Goal: Task Accomplishment & Management: Manage account settings

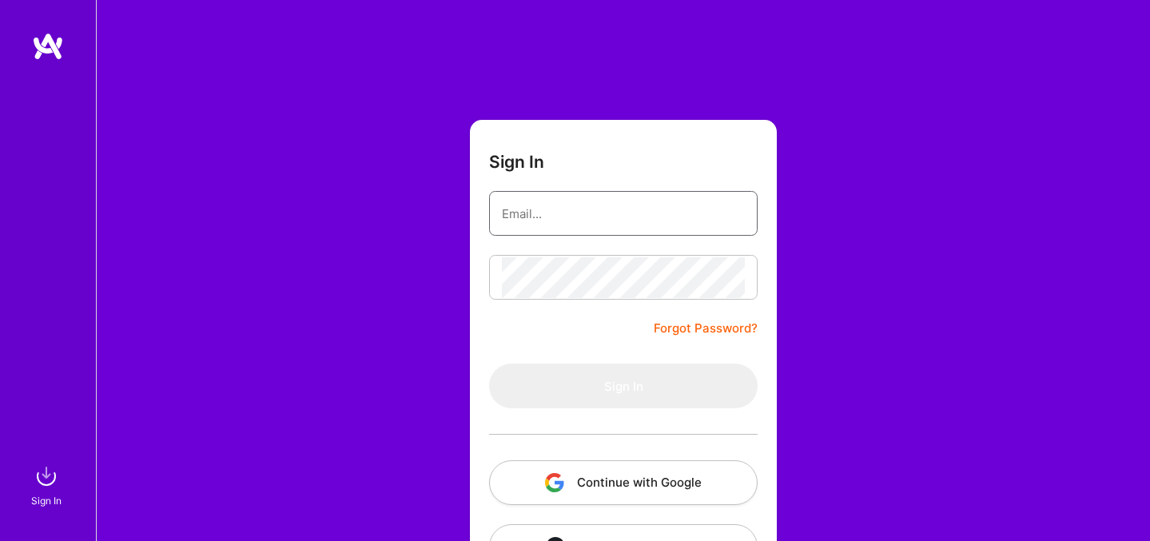
click at [583, 214] on input "email" at bounding box center [623, 213] width 243 height 41
click at [428, 285] on div "Sign In Forgot Password? Sign In Continue with Google Continue with Github" at bounding box center [623, 300] width 1054 height 600
click at [665, 487] on button "Continue with Google" at bounding box center [623, 482] width 269 height 45
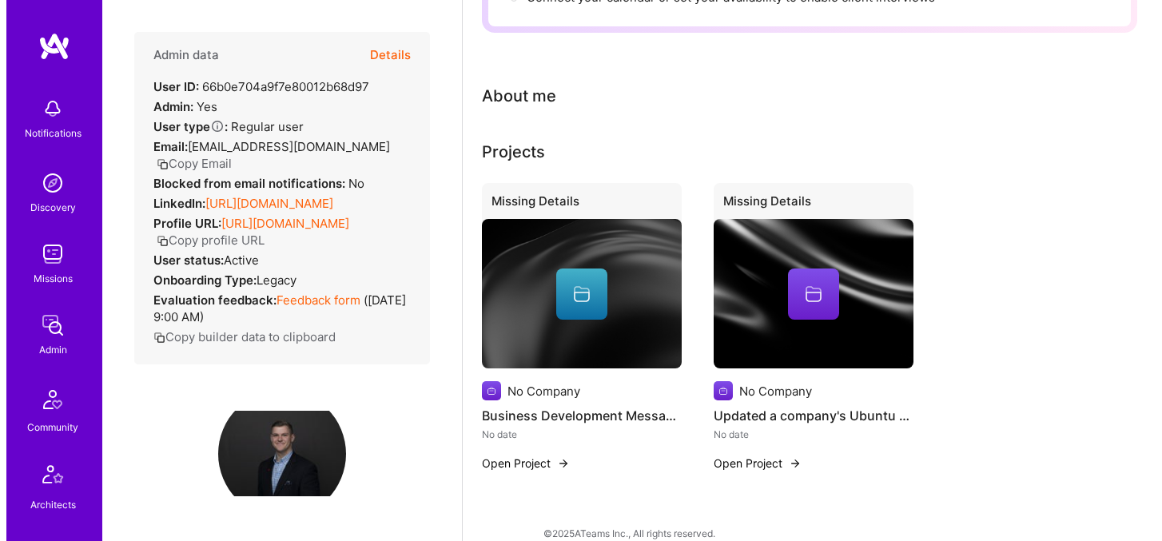
scroll to position [376, 0]
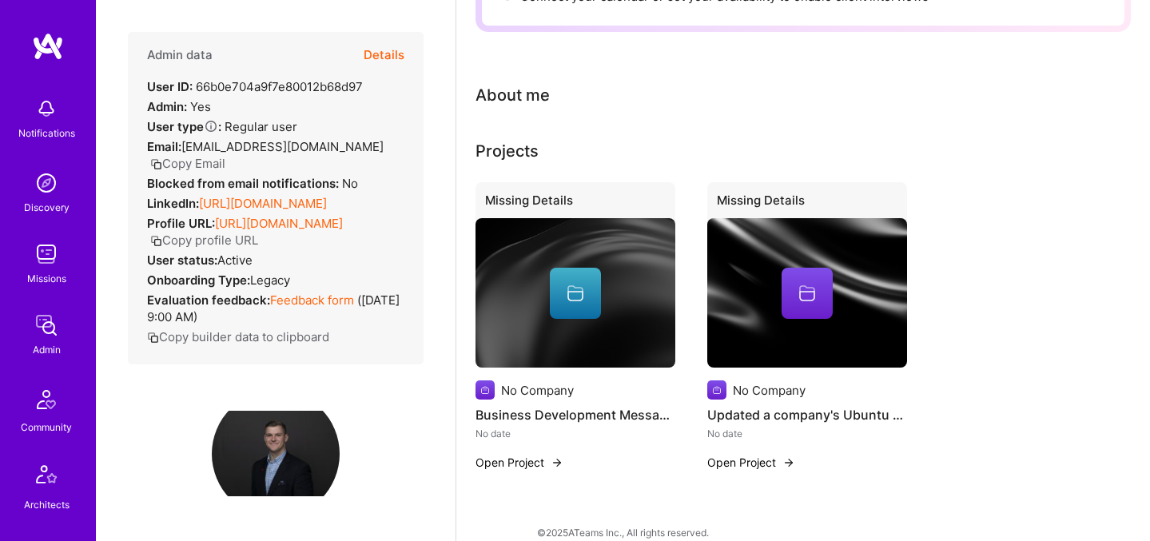
click at [544, 454] on button "Open Project" at bounding box center [520, 462] width 88 height 17
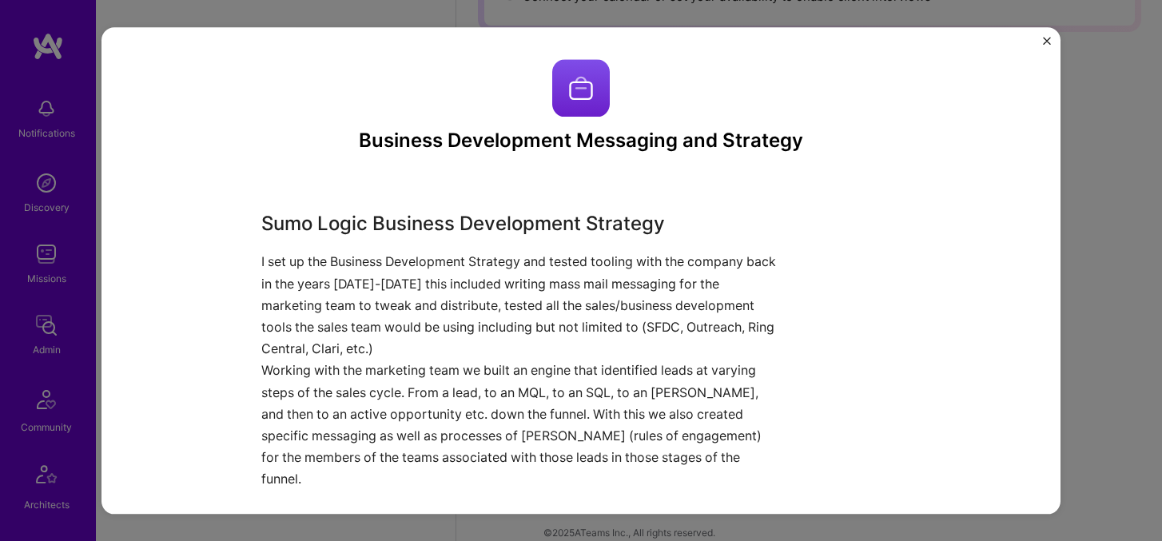
click at [1047, 42] on img "Close" at bounding box center [1047, 41] width 8 height 8
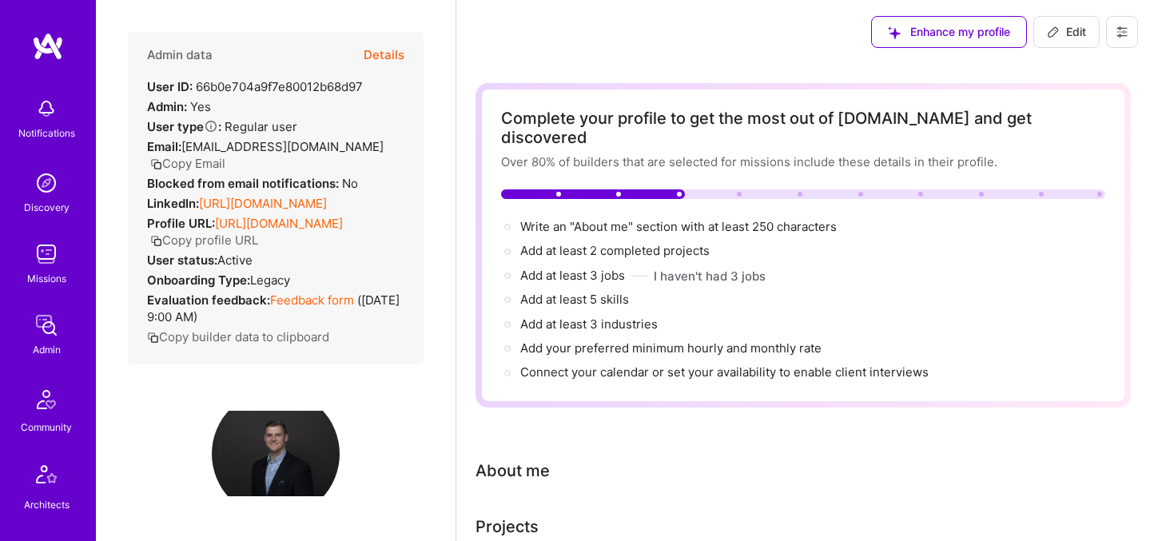
click at [938, 39] on span "Enhance my profile" at bounding box center [949, 32] width 122 height 16
click at [1072, 38] on span "Edit" at bounding box center [1066, 32] width 39 height 16
select select "US"
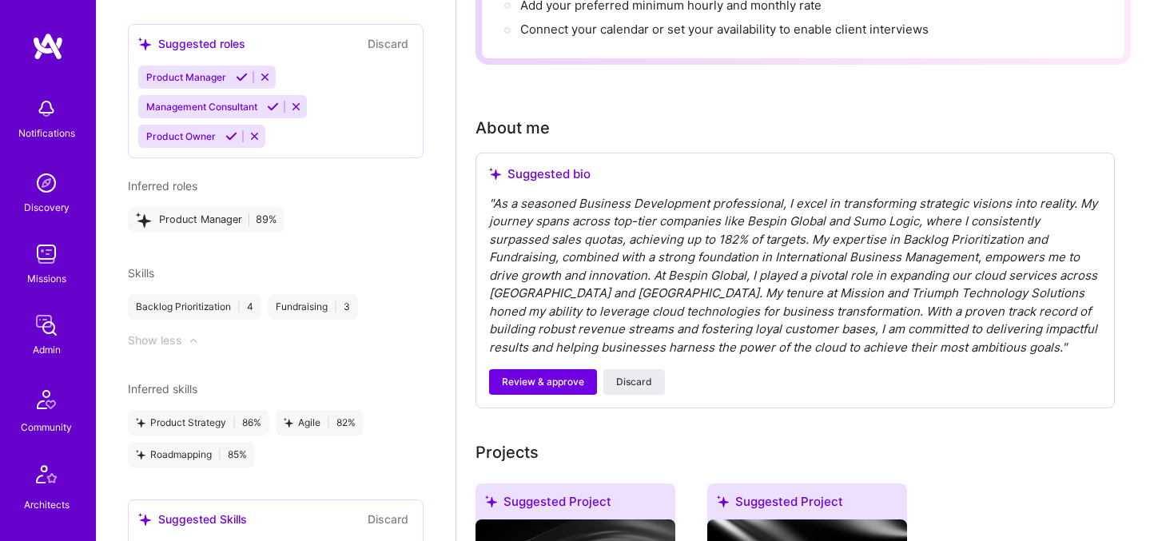
scroll to position [876, 0]
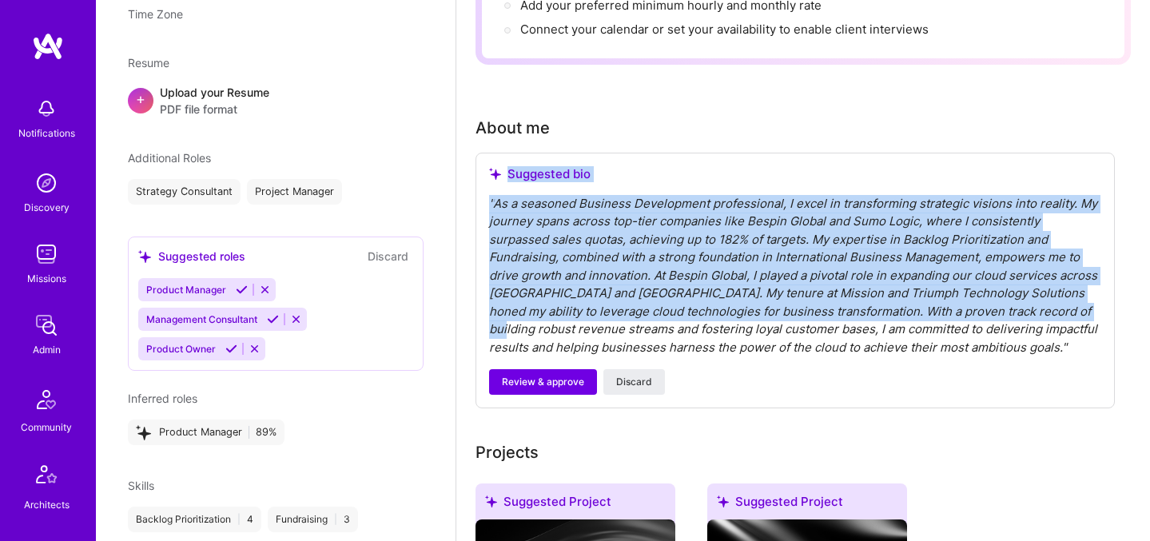
drag, startPoint x: 958, startPoint y: 294, endPoint x: 944, endPoint y: 289, distance: 15.4
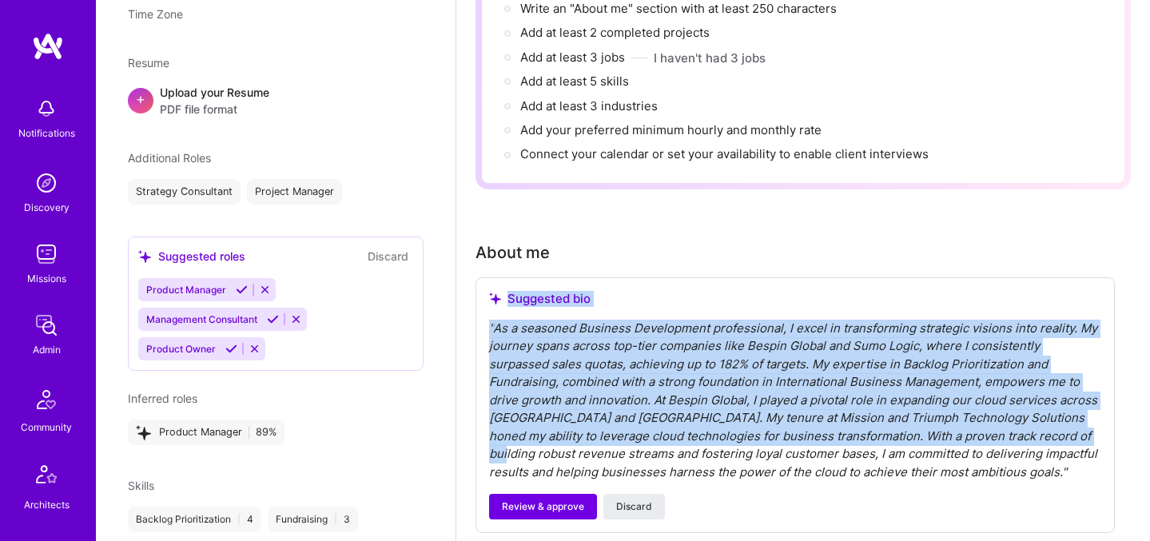
scroll to position [221, 0]
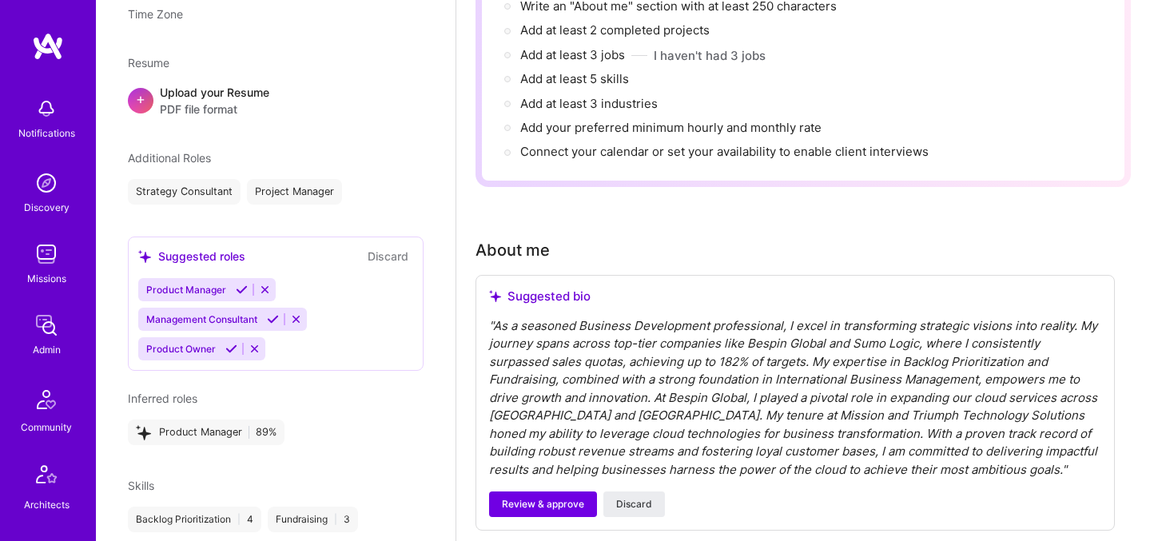
click at [1064, 317] on div "" As a seasoned Business Development professional, I excel in transforming stra…" at bounding box center [795, 398] width 612 height 162
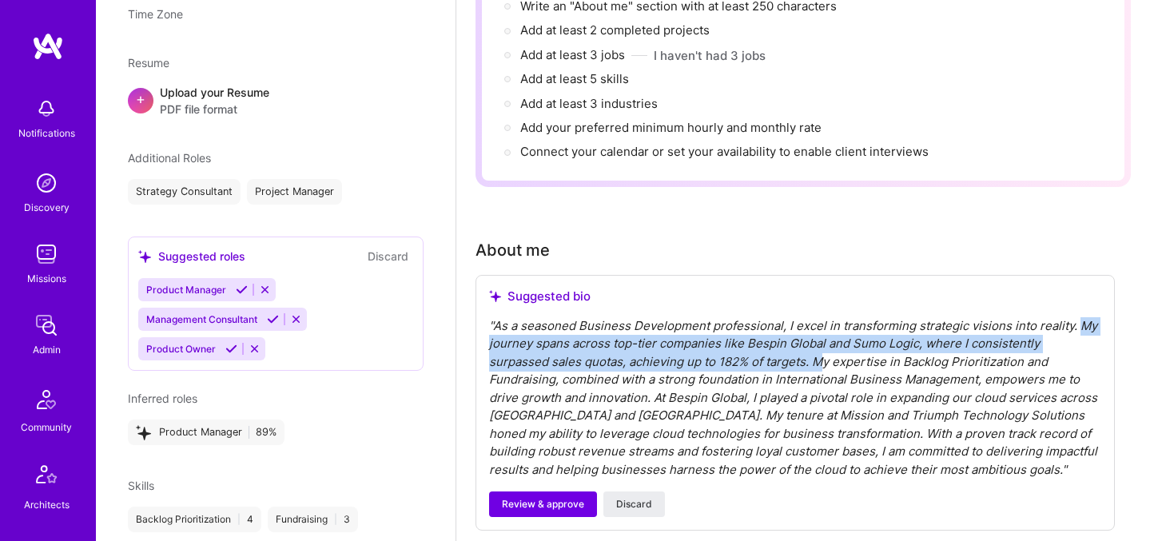
drag, startPoint x: 1071, startPoint y: 306, endPoint x: 759, endPoint y: 345, distance: 315.0
click at [759, 346] on div "" As a seasoned Business Development professional, I excel in transforming stra…" at bounding box center [795, 398] width 612 height 162
click at [756, 333] on div "" As a seasoned Business Development professional, I excel in transforming stra…" at bounding box center [795, 398] width 612 height 162
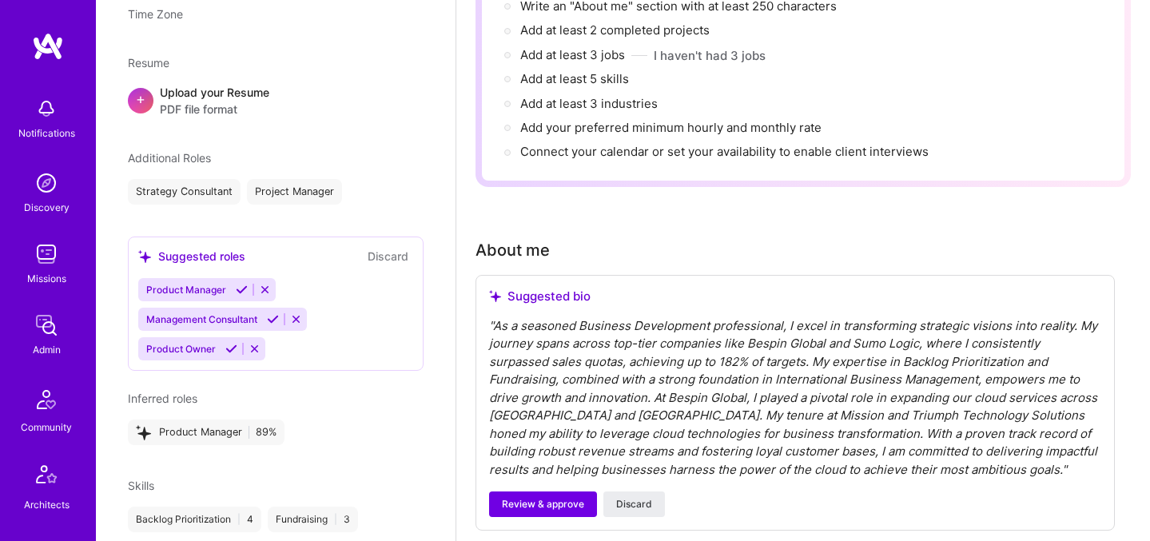
click at [744, 325] on div "" As a seasoned Business Development professional, I excel in transforming stra…" at bounding box center [795, 398] width 612 height 162
click at [746, 325] on div "" As a seasoned Business Development professional, I excel in transforming stra…" at bounding box center [795, 398] width 612 height 162
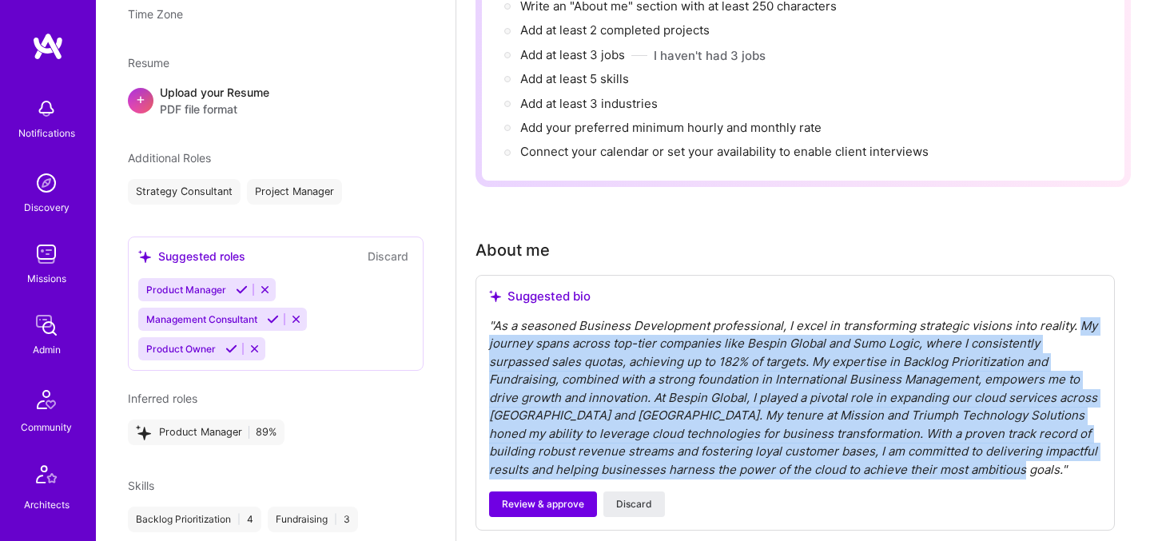
drag, startPoint x: 879, startPoint y: 451, endPoint x: 1070, endPoint y: 303, distance: 241.6
click at [1070, 317] on div "" As a seasoned Business Development professional, I excel in transforming stra…" at bounding box center [795, 398] width 612 height 162
copy div "My journey spans across top-tier companies like Bespin Global and Sumo Logic, w…"
click at [637, 497] on span "Discard" at bounding box center [634, 504] width 36 height 14
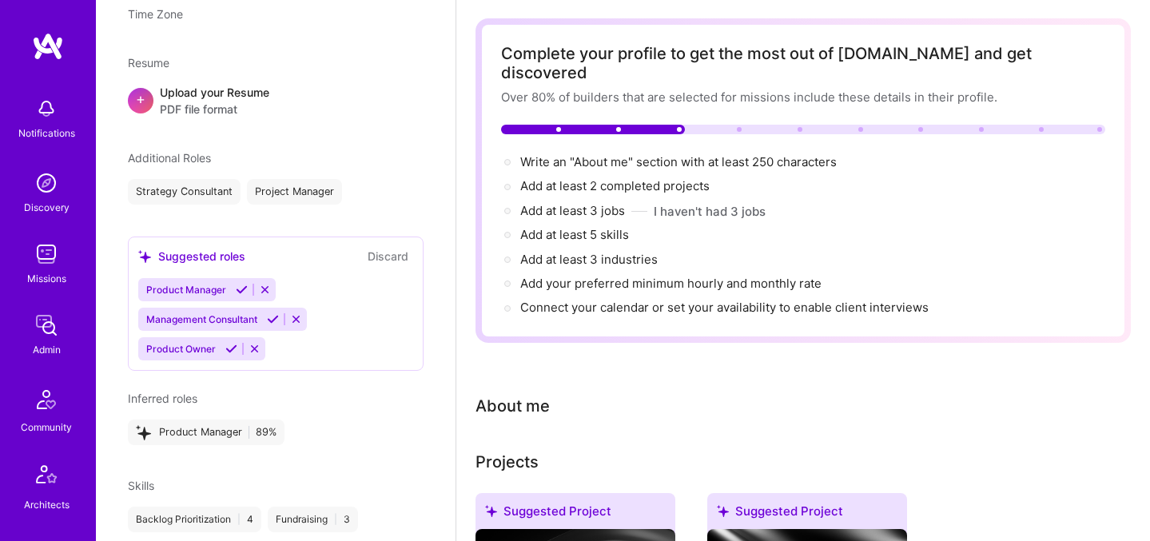
scroll to position [0, 0]
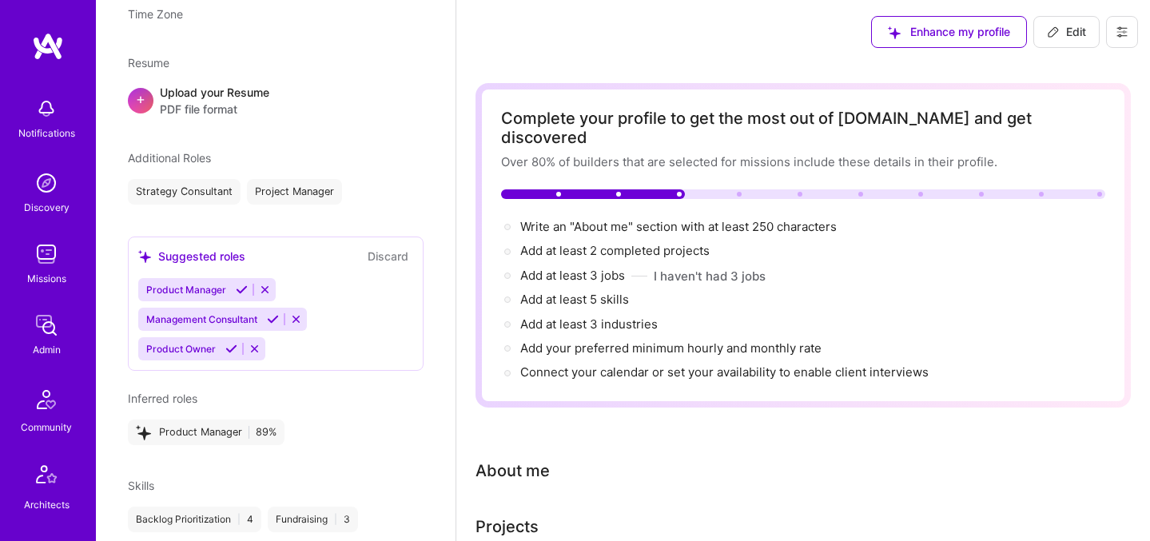
click at [1062, 31] on span "Edit" at bounding box center [1066, 32] width 39 height 16
select select "US"
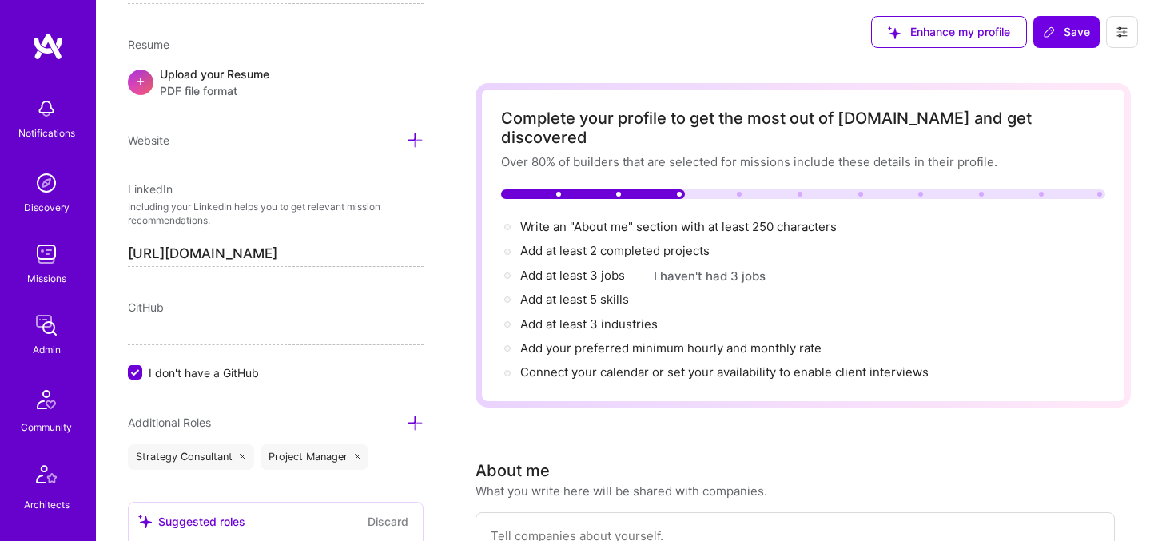
scroll to position [218, 0]
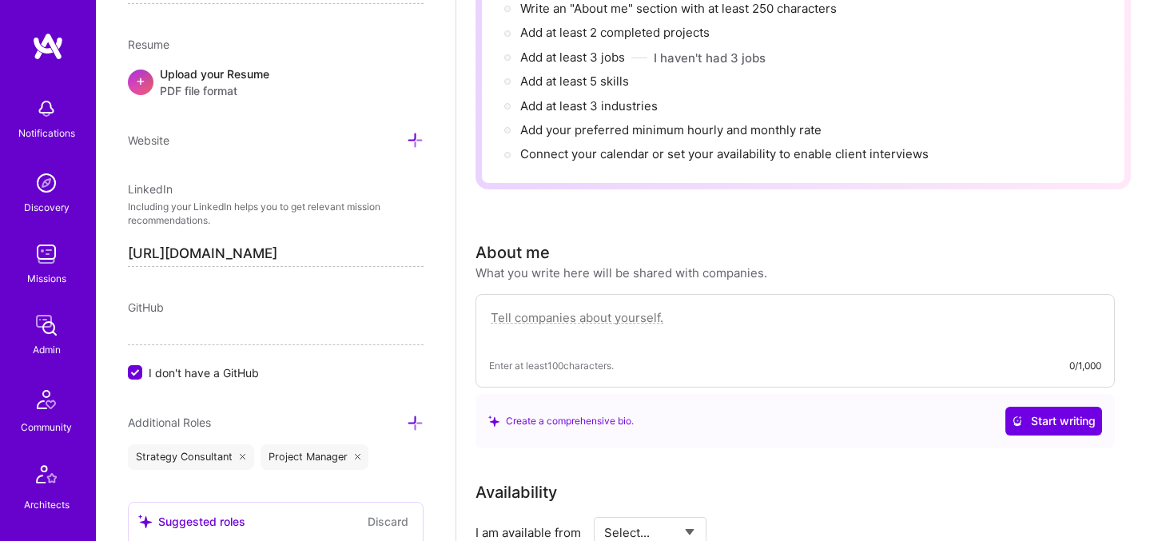
click at [646, 308] on textarea at bounding box center [795, 326] width 612 height 37
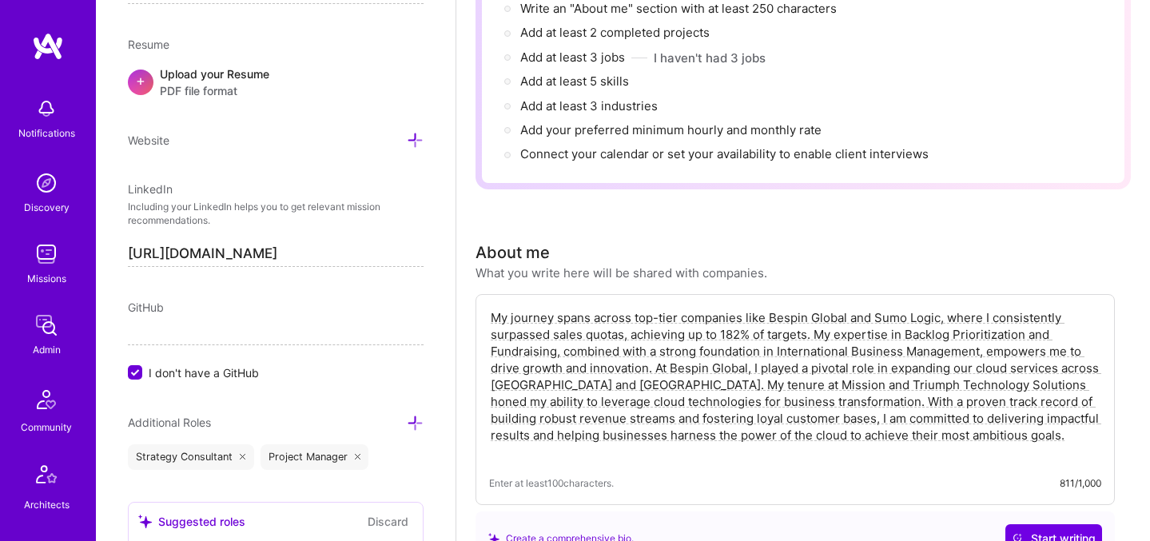
drag, startPoint x: 579, startPoint y: 368, endPoint x: 597, endPoint y: 368, distance: 18.4
click at [597, 368] on textarea "My journey spans across top-tier companies like Bespin Global and Sumo Logic, w…" at bounding box center [795, 385] width 612 height 154
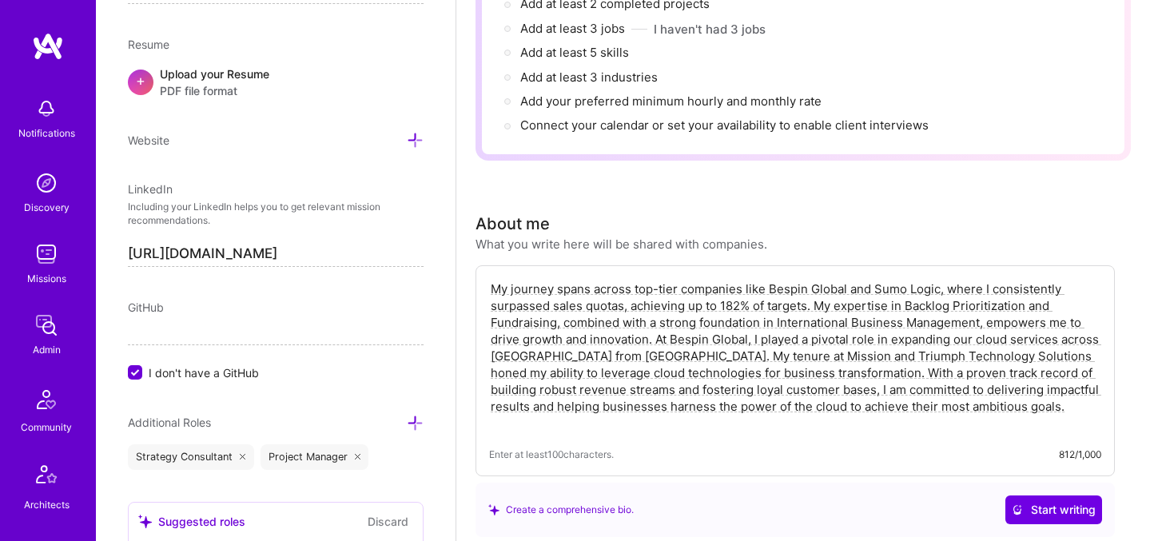
scroll to position [323, 0]
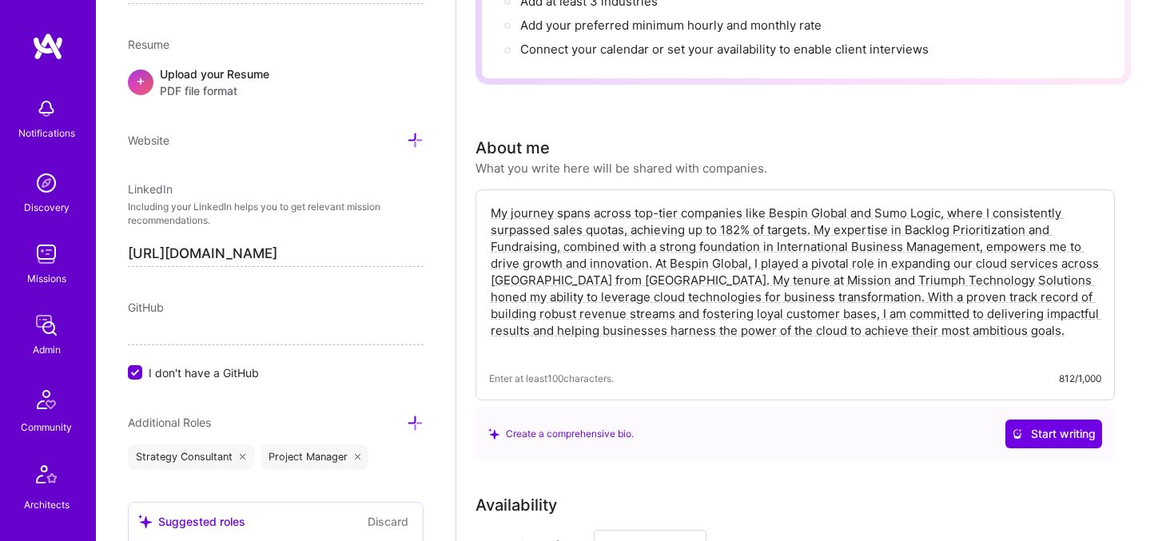
drag, startPoint x: 1041, startPoint y: 317, endPoint x: 496, endPoint y: 177, distance: 563.0
click at [496, 189] on div "My journey spans across top-tier companies like Bespin Global and Sumo Logic, w…" at bounding box center [795, 294] width 639 height 211
type textarea "My journey spans across top-tier companies like Bespin Global and Sumo Logic, w…"
click at [1078, 423] on button "Start writing" at bounding box center [1054, 434] width 97 height 29
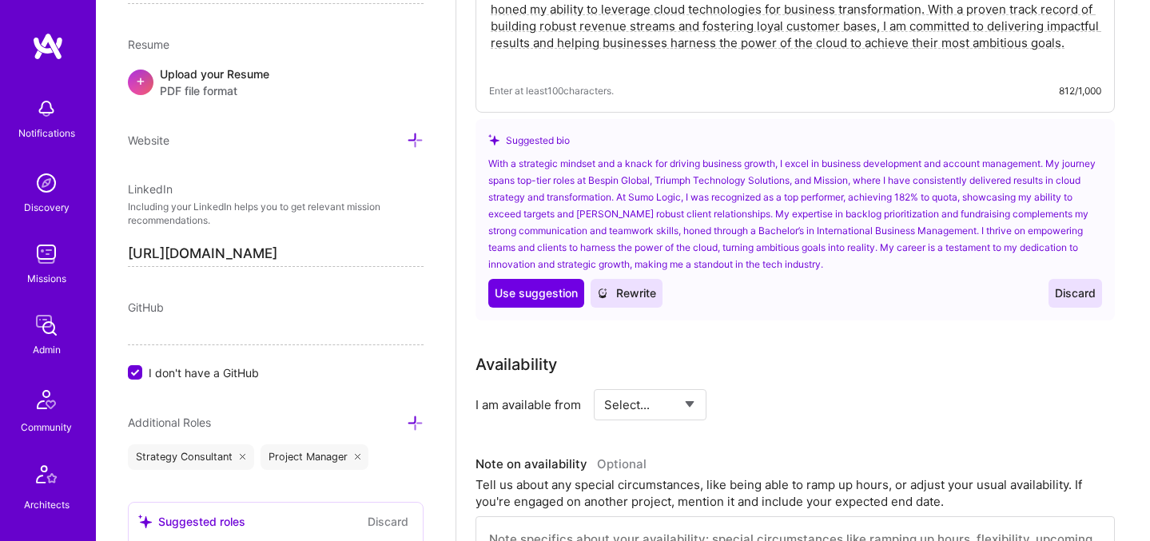
scroll to position [612, 0]
click at [681, 387] on select "Select... Right Now Future Date Not Available" at bounding box center [650, 403] width 92 height 41
select select "Right Now"
click at [769, 388] on input at bounding box center [796, 403] width 96 height 31
type input "5"
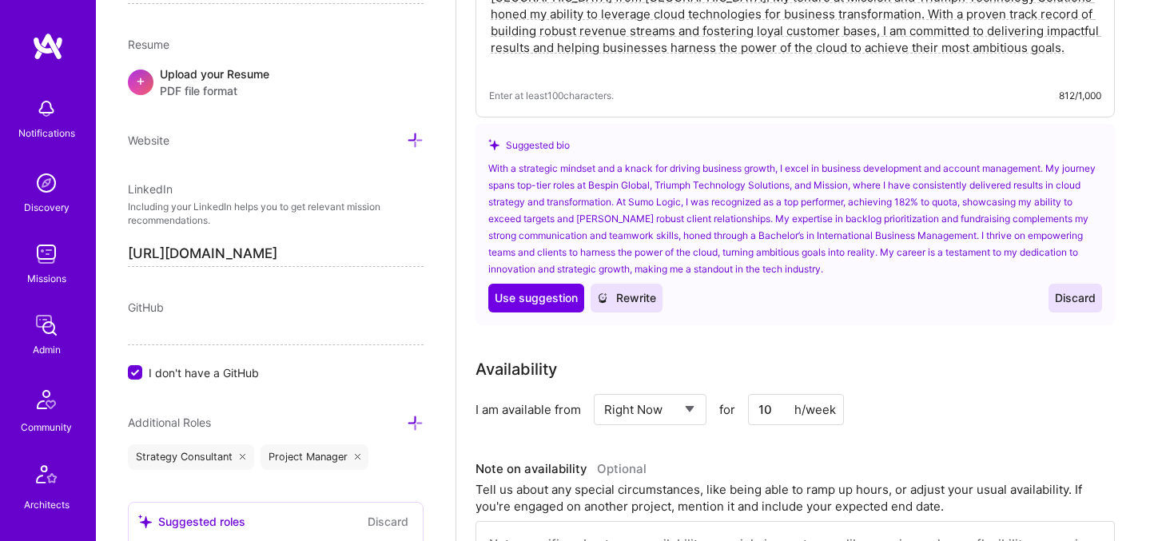
scroll to position [604, 0]
type input "10"
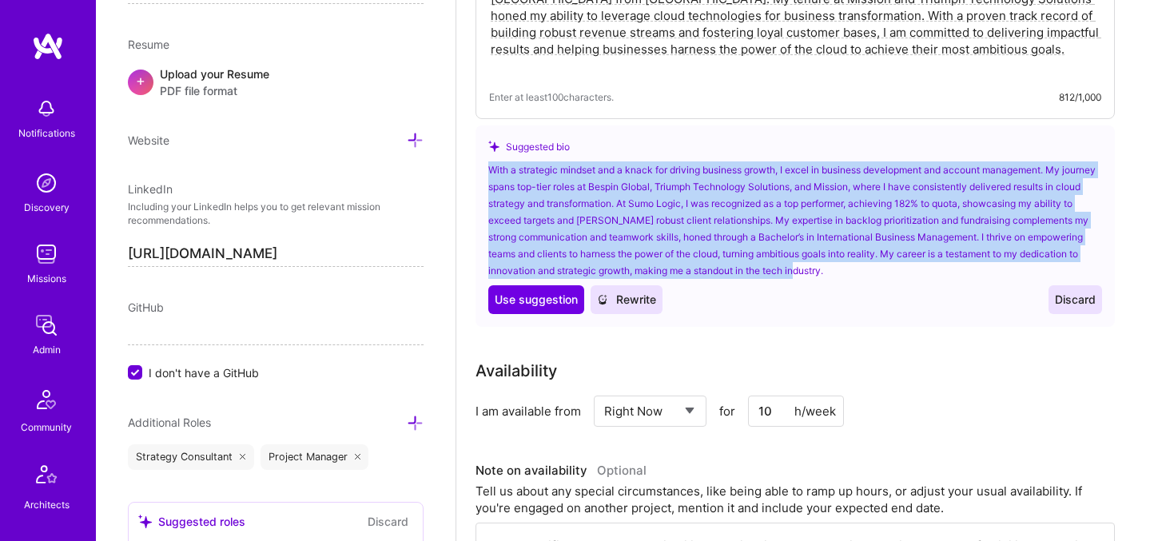
drag, startPoint x: 488, startPoint y: 150, endPoint x: 838, endPoint y: 248, distance: 363.4
click at [838, 248] on div "With a strategic mindset and a knack for driving business growth, I excel in bu…" at bounding box center [795, 220] width 614 height 118
copy div "With a strategic mindset and a knack for driving business growth, I excel in bu…"
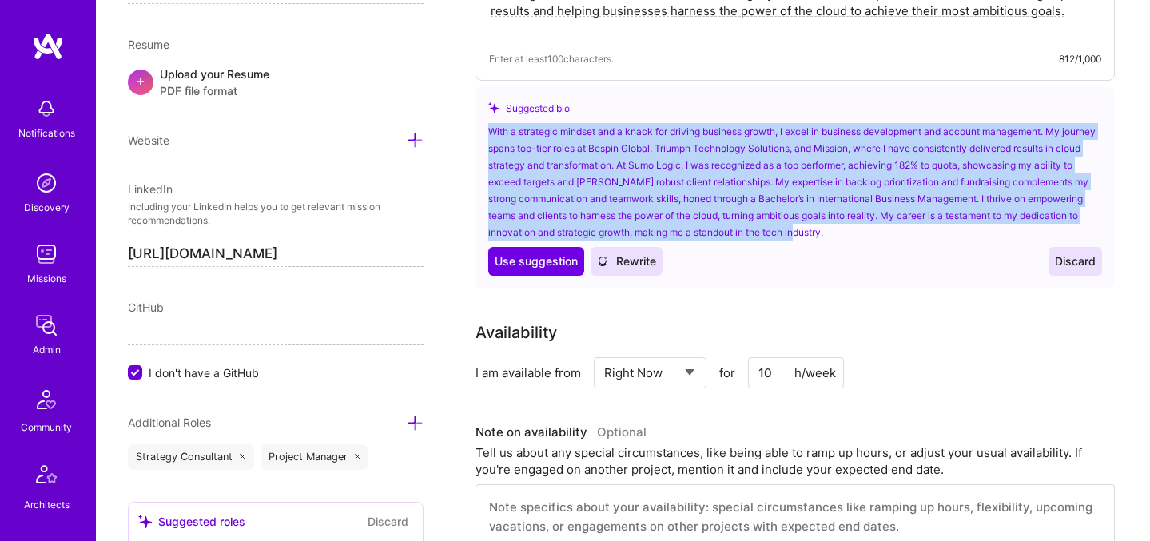
scroll to position [850, 0]
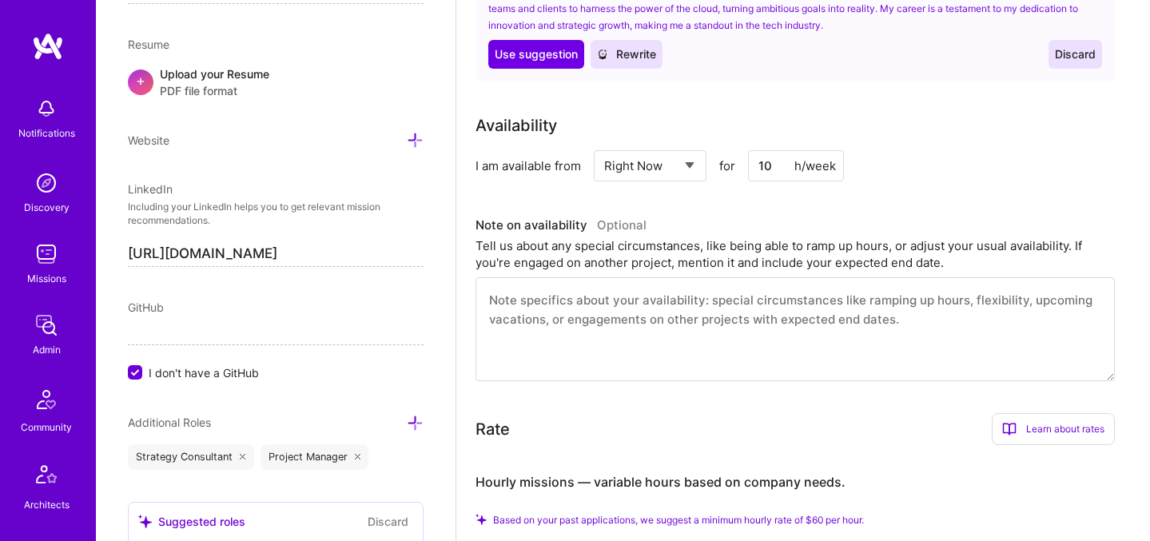
click at [643, 277] on textarea at bounding box center [795, 329] width 639 height 104
paste textarea "With a strategic mindset and a knack for driving business growth, I excel in bu…"
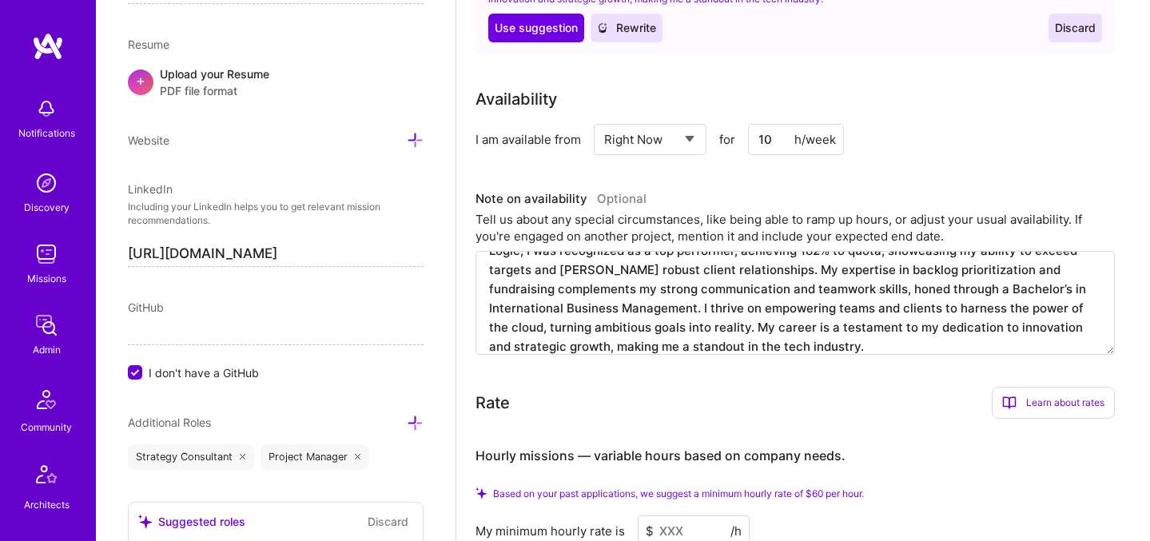
scroll to position [894, 0]
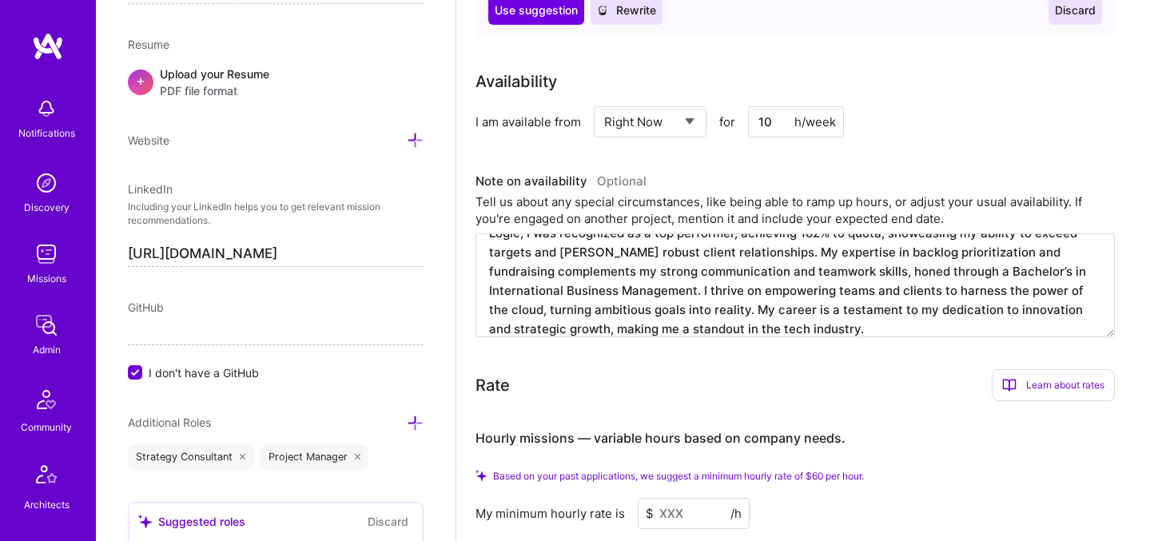
type textarea "With a strategic mindset and a knack for driving business growth, I excel in bu…"
click at [675, 499] on input at bounding box center [694, 513] width 112 height 31
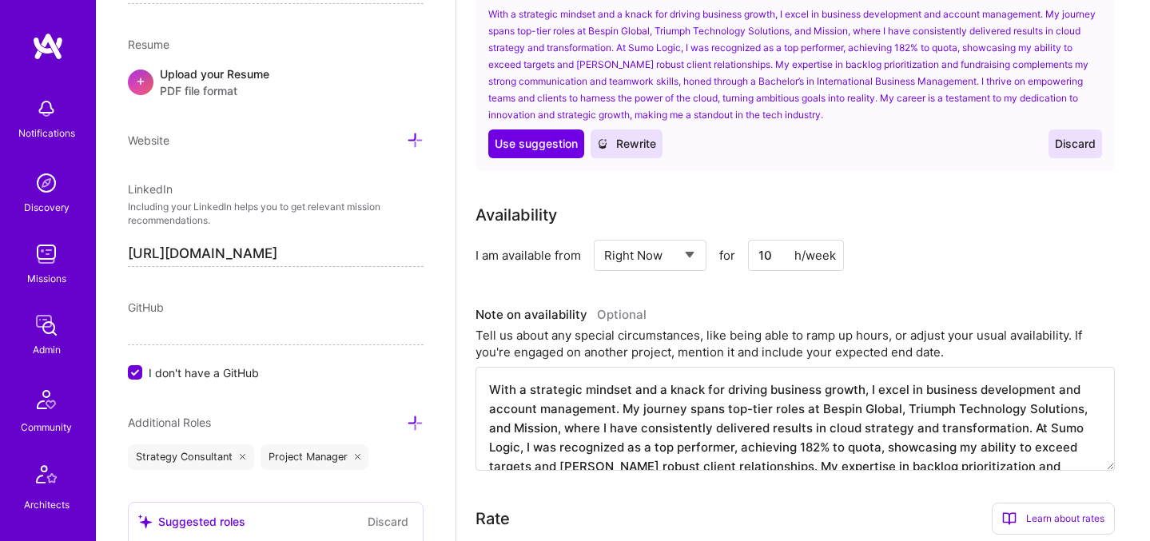
scroll to position [761, 0]
type input "60"
drag, startPoint x: 723, startPoint y: 391, endPoint x: 770, endPoint y: 392, distance: 47.2
click at [770, 392] on textarea "With a strategic mindset and a knack for driving business growth, I excel in bu…" at bounding box center [795, 418] width 639 height 104
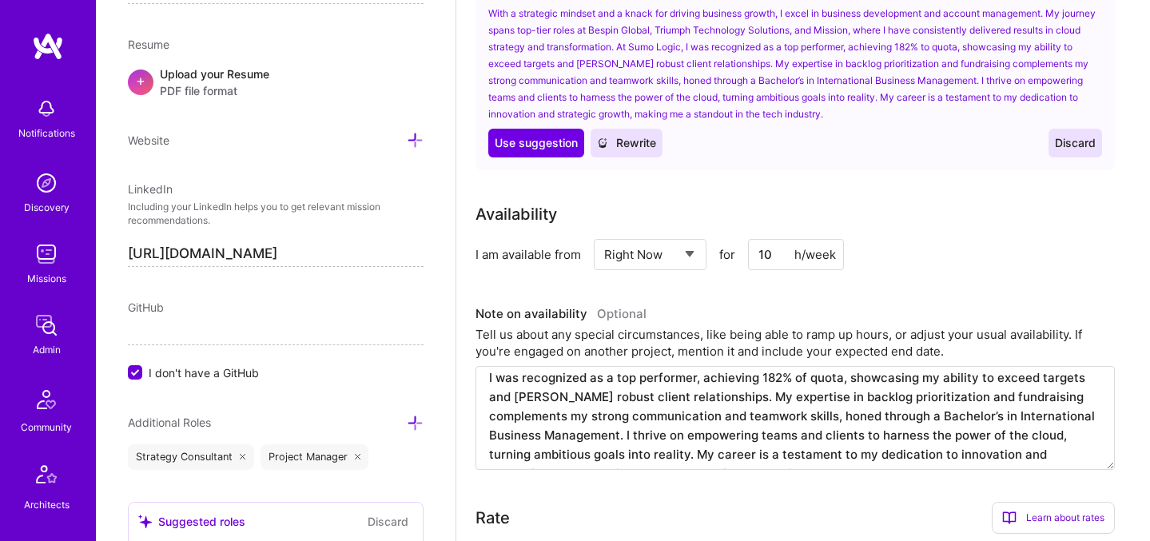
scroll to position [69, 0]
click at [619, 397] on textarea "With a strategic mindset and a knack for driving business growth, I excel in bu…" at bounding box center [795, 418] width 639 height 104
click at [615, 417] on textarea "With a strategic mindset and a knack for driving business growth, I excel in bu…" at bounding box center [795, 418] width 639 height 104
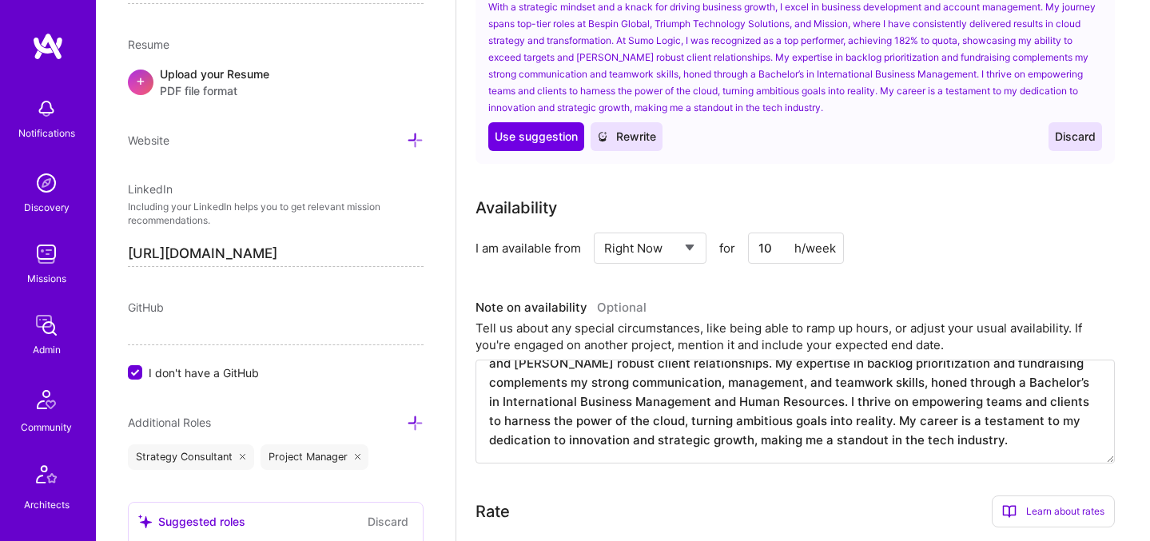
scroll to position [767, 0]
click at [547, 423] on textarea "With a strategic mindset and a knack for driving business growth, I excel in bu…" at bounding box center [795, 412] width 639 height 104
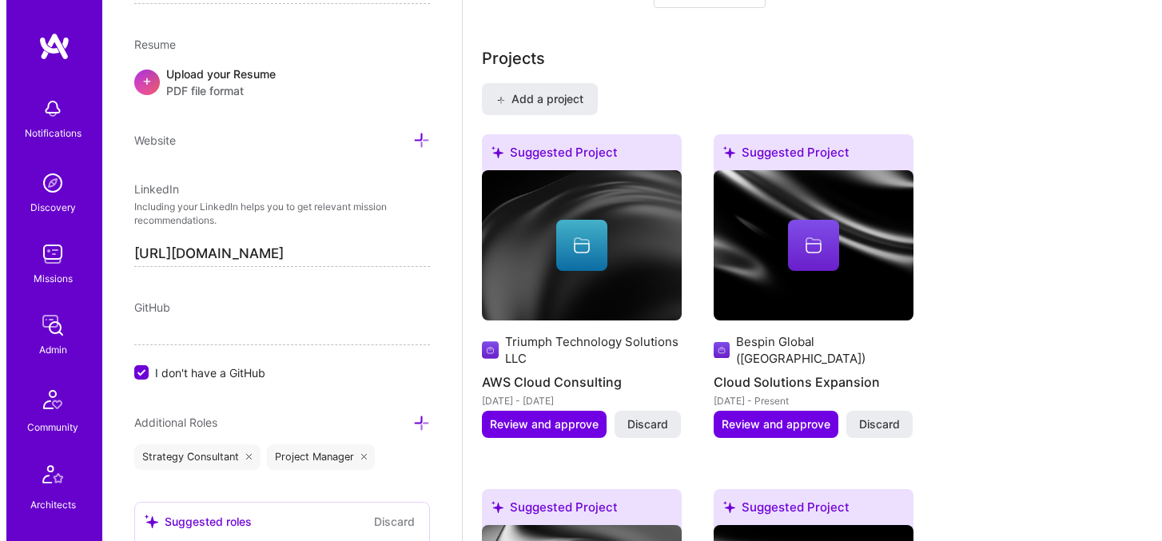
scroll to position [1532, 0]
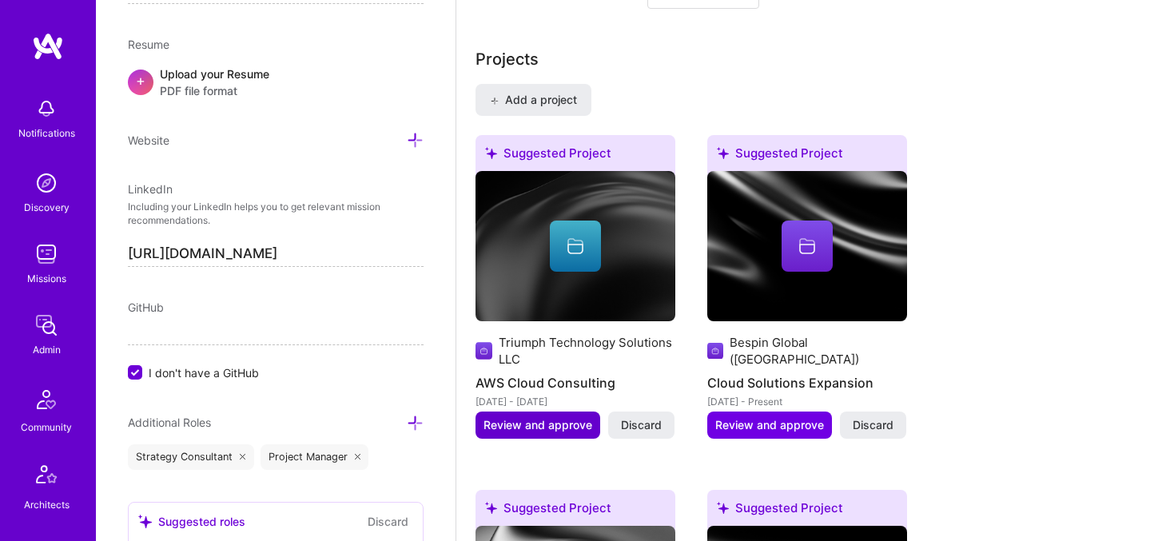
type textarea "With a strategic mindset and a knack for driving business growth, I excel in bu…"
click at [563, 417] on span "Review and approve" at bounding box center [538, 425] width 109 height 16
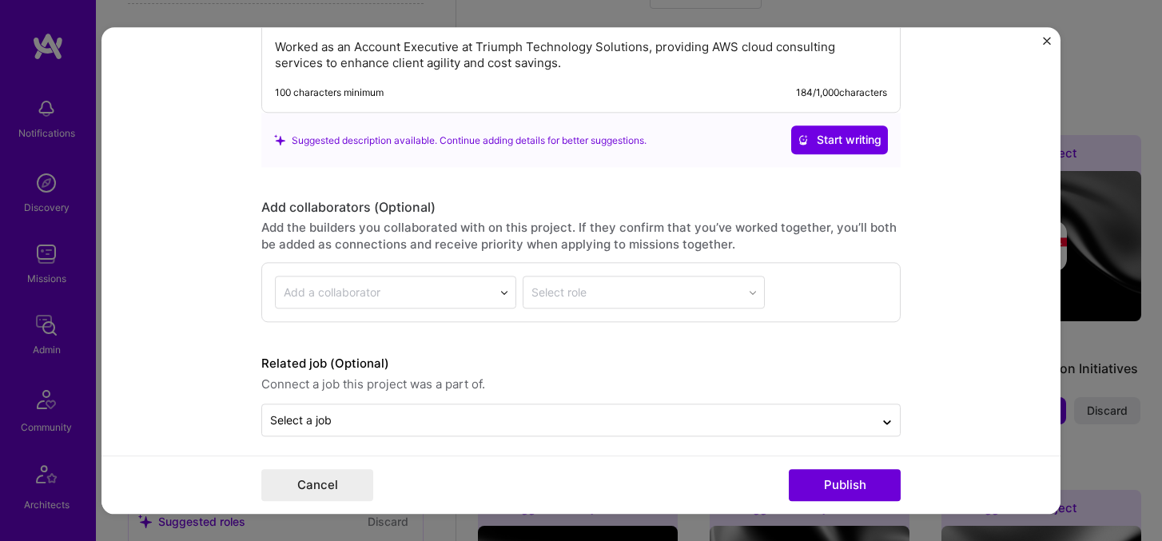
scroll to position [1500, 0]
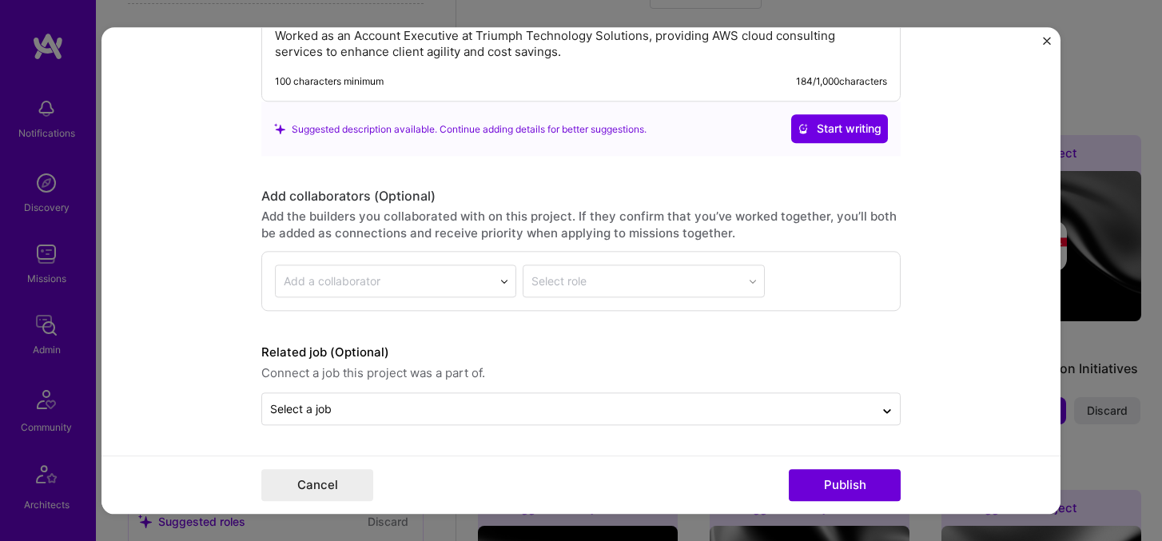
click at [1047, 43] on img "Close" at bounding box center [1047, 41] width 8 height 8
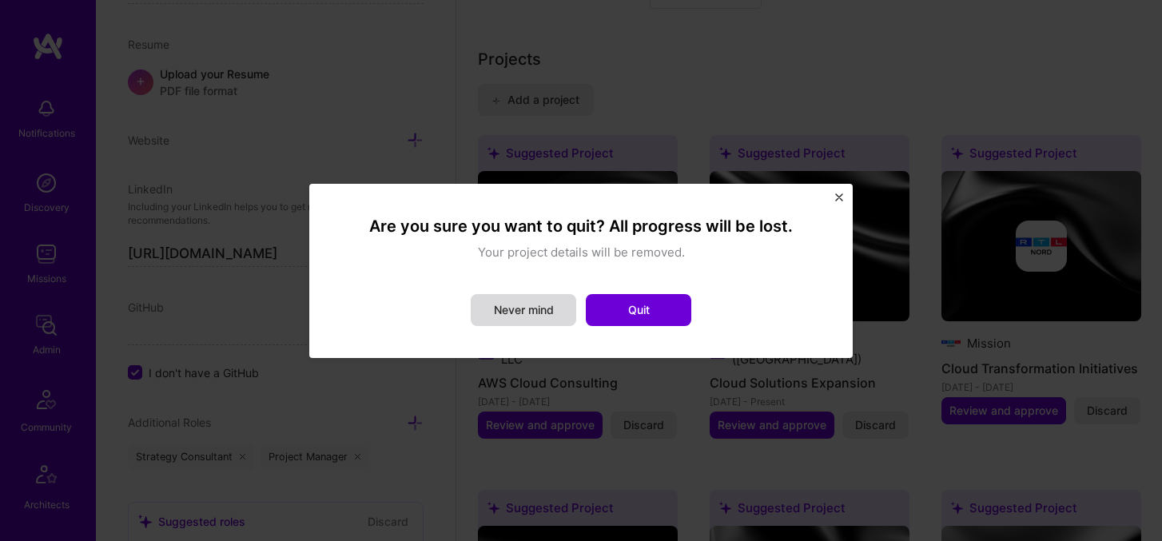
click at [544, 312] on button "Never mind" at bounding box center [524, 310] width 106 height 32
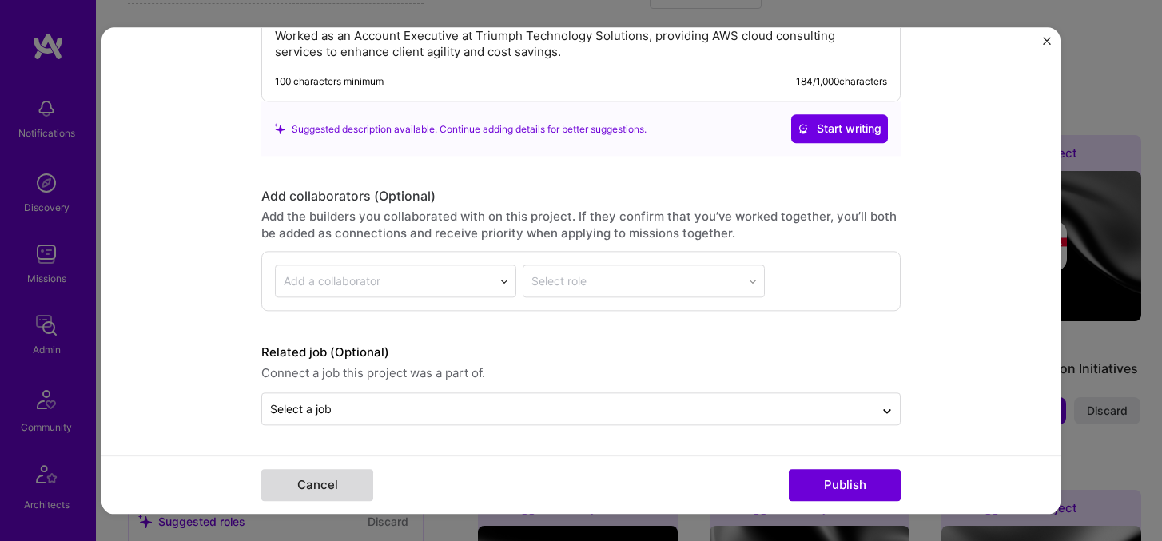
click at [340, 472] on button "Cancel" at bounding box center [317, 485] width 112 height 32
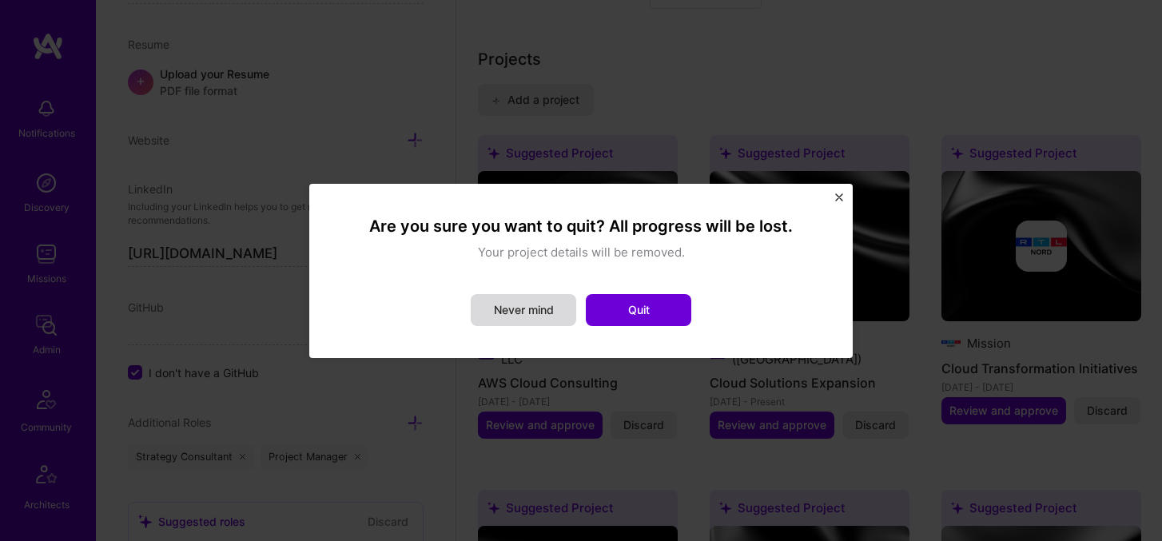
click at [544, 314] on button "Never mind" at bounding box center [524, 310] width 106 height 32
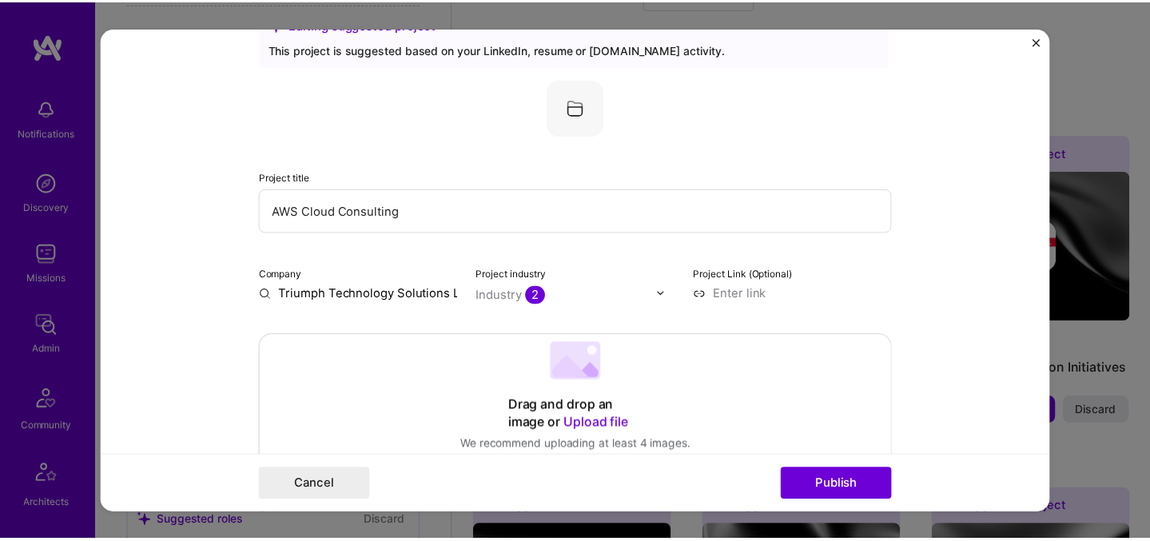
scroll to position [0, 0]
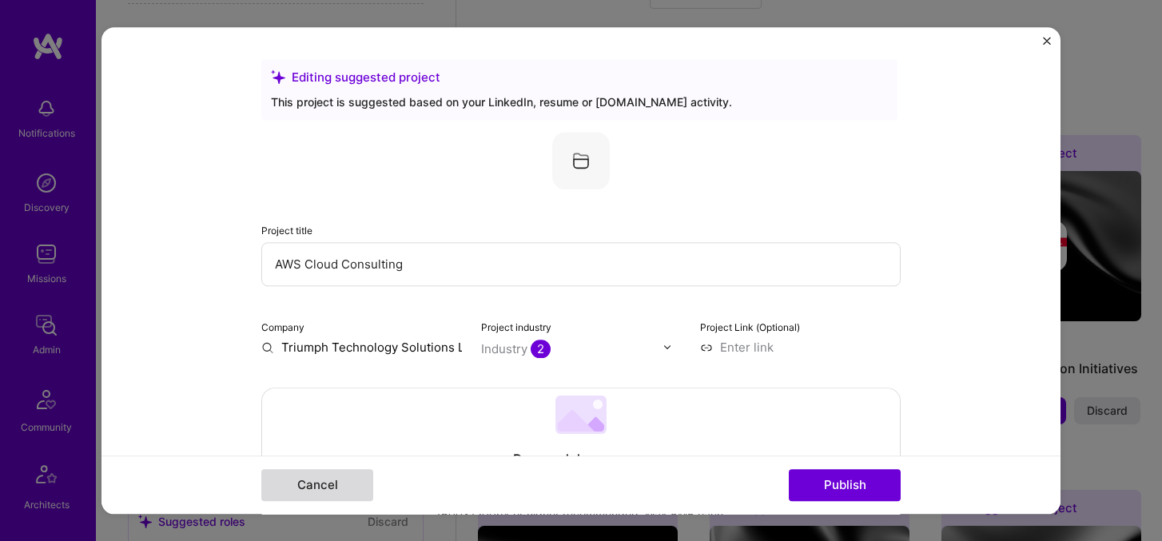
click at [353, 477] on button "Cancel" at bounding box center [317, 485] width 112 height 32
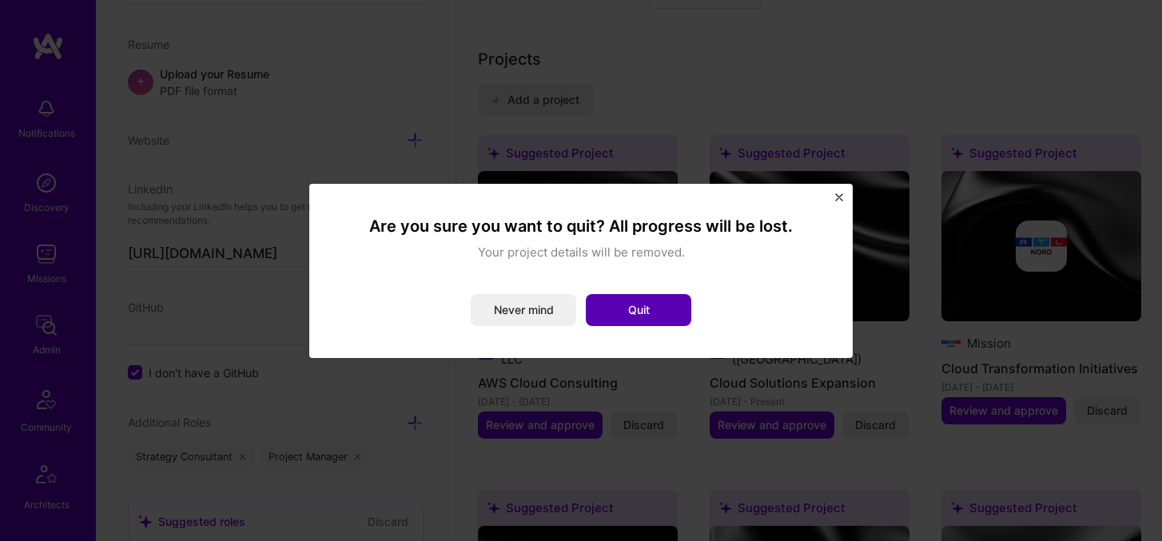
click at [675, 314] on button "Quit" at bounding box center [639, 310] width 106 height 32
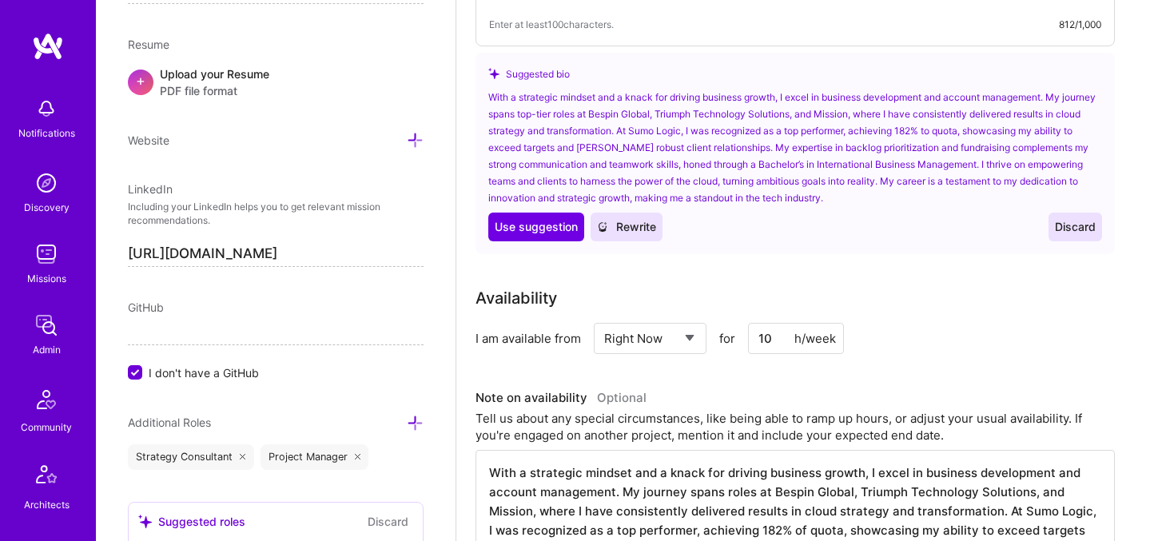
scroll to position [679, 0]
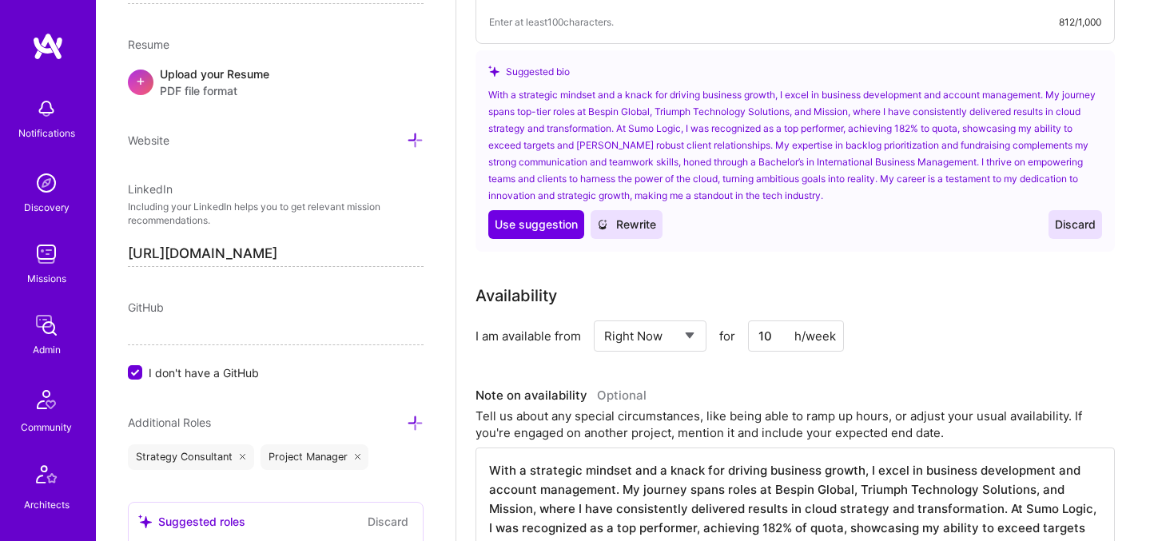
drag, startPoint x: 1042, startPoint y: 399, endPoint x: 661, endPoint y: 420, distance: 381.9
click at [661, 420] on div "Note on availability Optional Tell us about any special circumstances, like bei…" at bounding box center [795, 468] width 639 height 168
click at [640, 217] on span "Rewrite" at bounding box center [626, 225] width 59 height 16
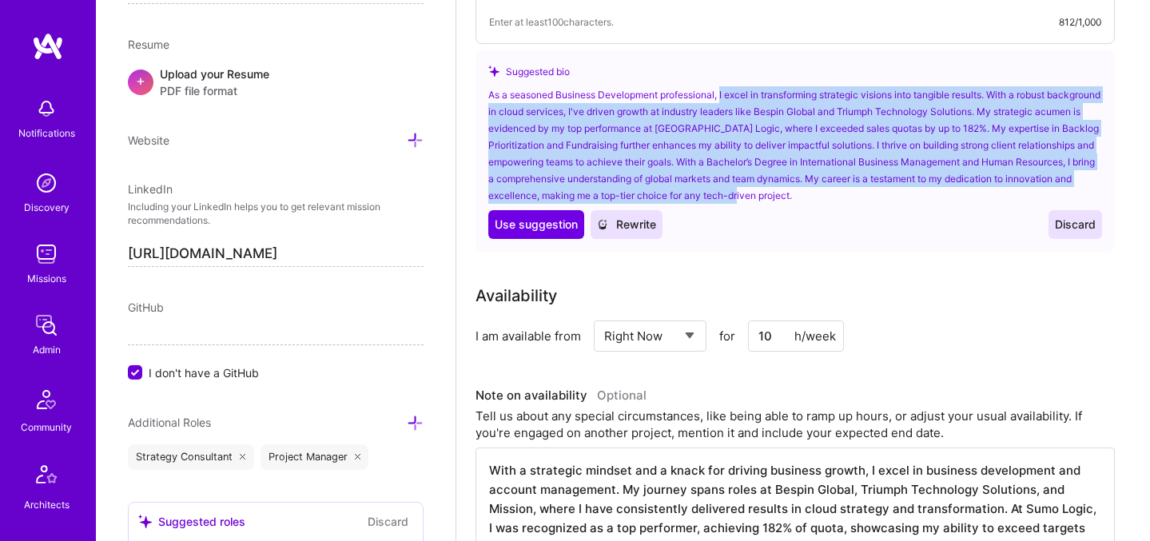
drag, startPoint x: 723, startPoint y: 75, endPoint x: 837, endPoint y: 175, distance: 151.8
click at [837, 175] on div "As a seasoned Business Development professional, I excel in transforming strate…" at bounding box center [795, 145] width 614 height 118
copy div "I excel in transforming strategic visions into tangible results. With a robust …"
